Goal: Find specific page/section: Find specific page/section

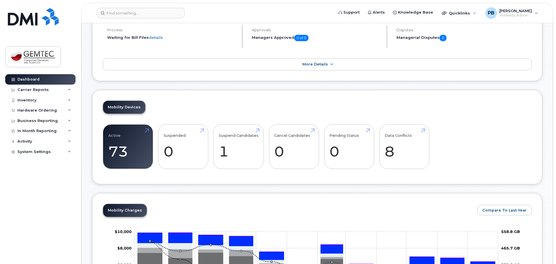
scroll to position [58, 0]
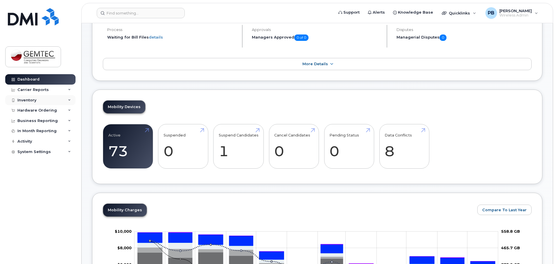
click at [30, 99] on div "Inventory" at bounding box center [26, 100] width 19 height 5
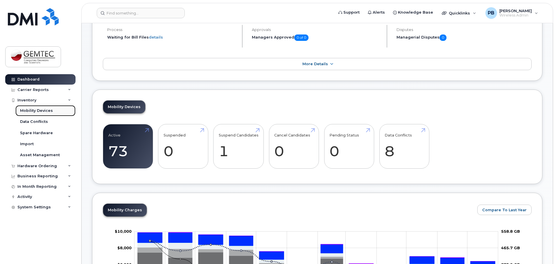
click at [40, 111] on div "Mobility Devices" at bounding box center [36, 110] width 33 height 5
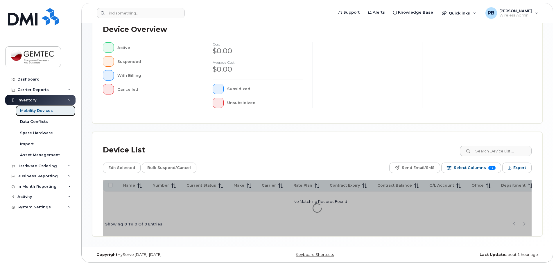
scroll to position [135, 0]
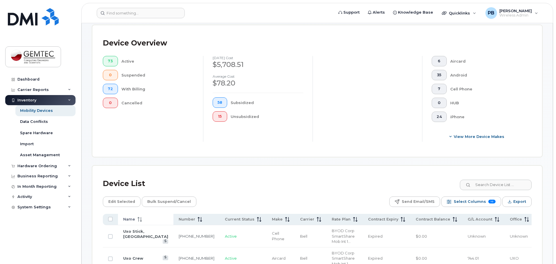
click at [137, 217] on icon at bounding box center [139, 219] width 5 height 5
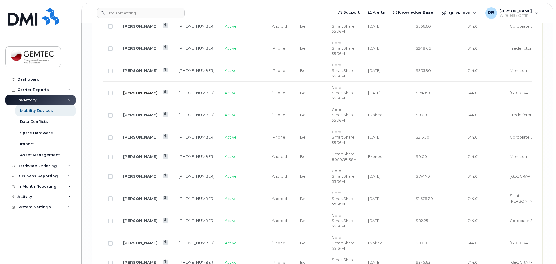
scroll to position [1035, 0]
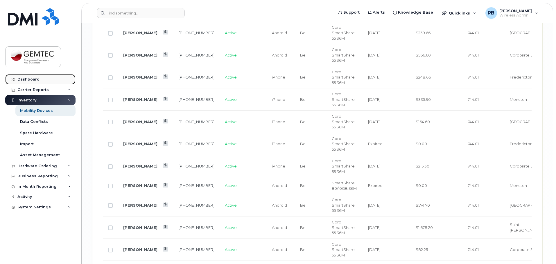
click at [36, 80] on div "Dashboard" at bounding box center [28, 79] width 22 height 5
